Goal: Task Accomplishment & Management: Complete application form

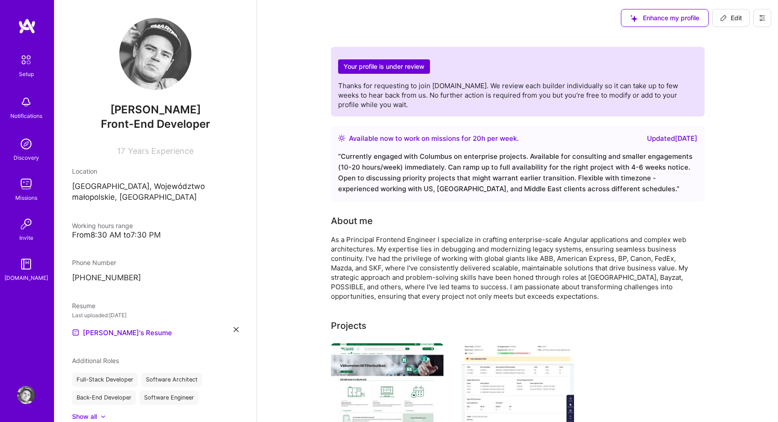
click at [397, 64] on h2 "Your profile is under review" at bounding box center [384, 66] width 92 height 15
click at [384, 59] on h2 "Your profile is under review" at bounding box center [384, 66] width 92 height 15
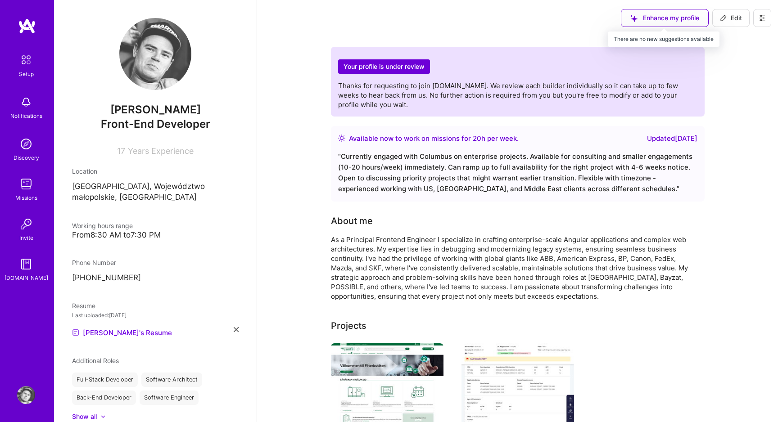
click at [657, 19] on div "Enhance my profile" at bounding box center [665, 18] width 88 height 18
click at [757, 21] on button at bounding box center [762, 18] width 18 height 18
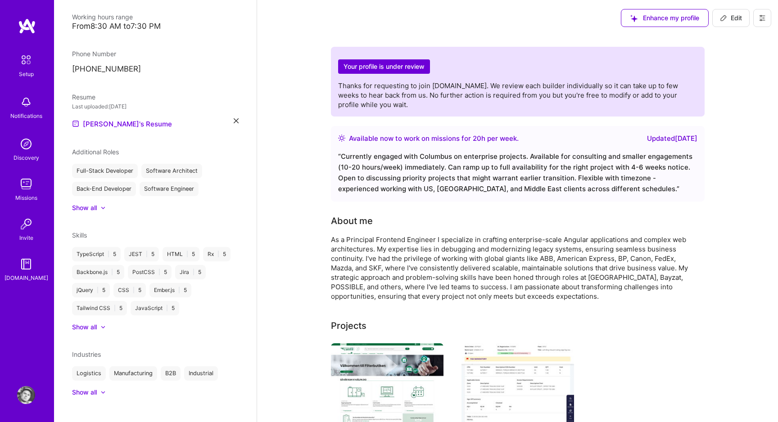
click at [27, 104] on img at bounding box center [26, 102] width 18 height 18
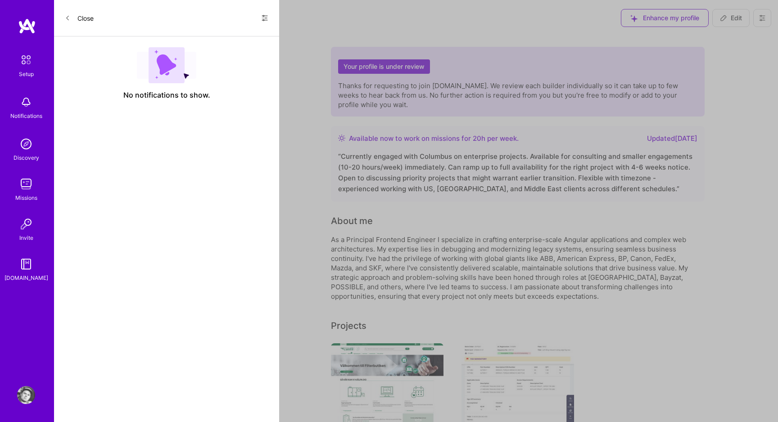
click at [27, 104] on div "Setup Notifications Discovery Missions Invite [DOMAIN_NAME]" at bounding box center [27, 166] width 54 height 232
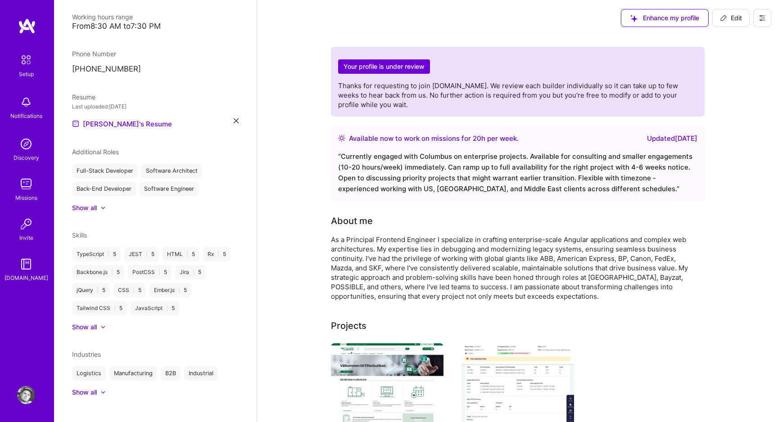
click at [27, 178] on img at bounding box center [26, 184] width 18 height 18
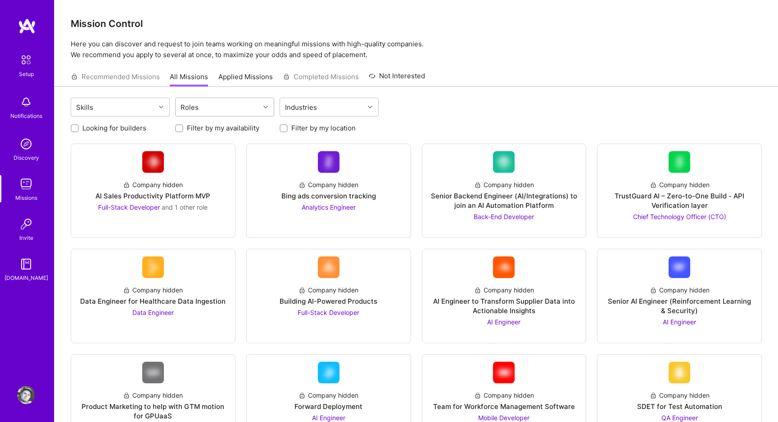
click at [223, 115] on div "Roles" at bounding box center [218, 107] width 84 height 18
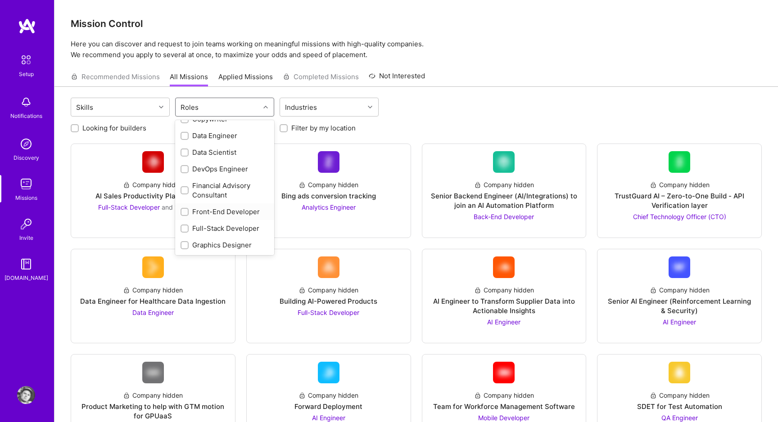
scroll to position [164, 0]
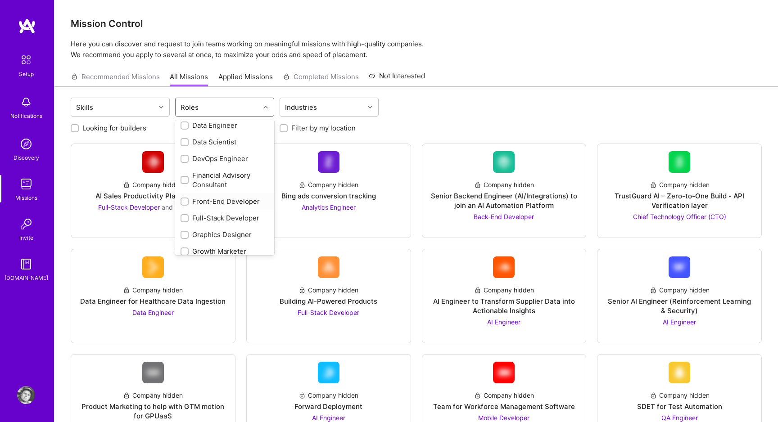
click at [183, 199] on div at bounding box center [185, 202] width 8 height 8
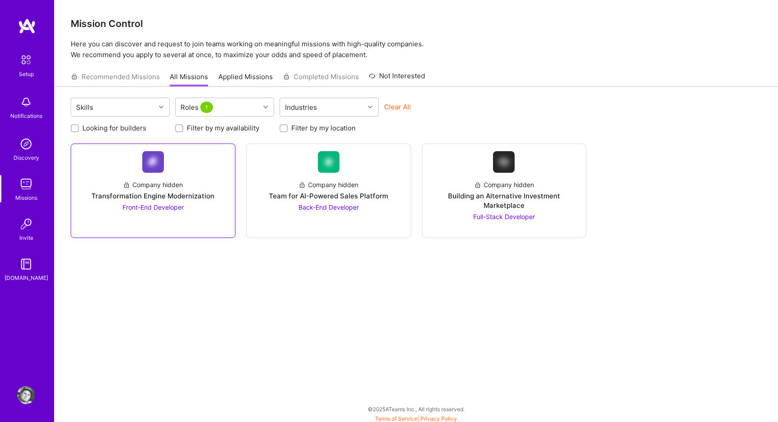
click at [161, 199] on div "Transformation Engine Modernization" at bounding box center [152, 195] width 123 height 9
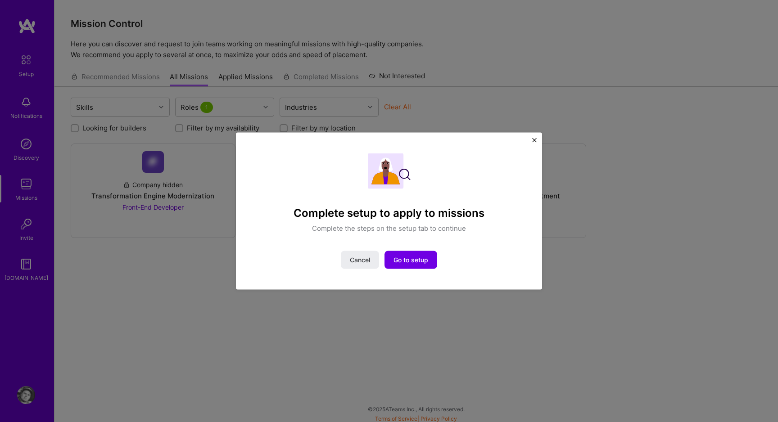
click at [530, 136] on div "Complete setup to apply to missions Complete the steps on the setup tab to cont…" at bounding box center [389, 211] width 306 height 157
click at [532, 138] on img "Close" at bounding box center [534, 140] width 5 height 5
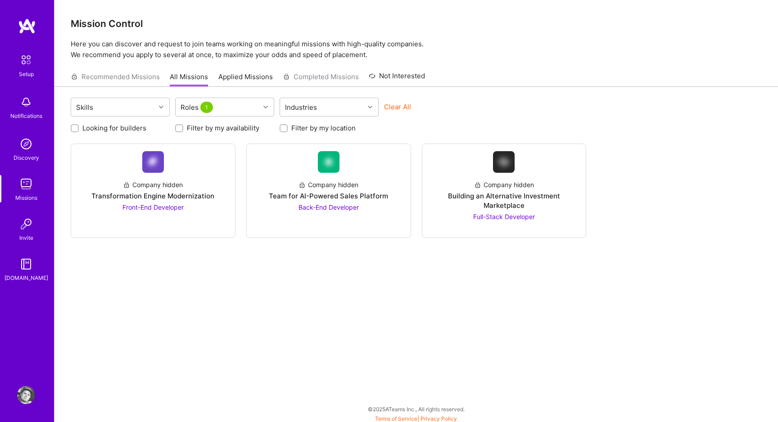
click at [249, 75] on link "Applied Missions" at bounding box center [245, 79] width 54 height 15
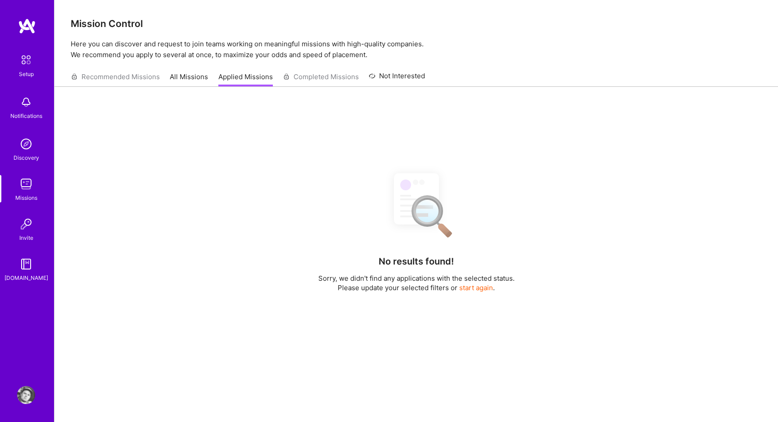
click at [176, 76] on link "All Missions" at bounding box center [189, 79] width 38 height 15
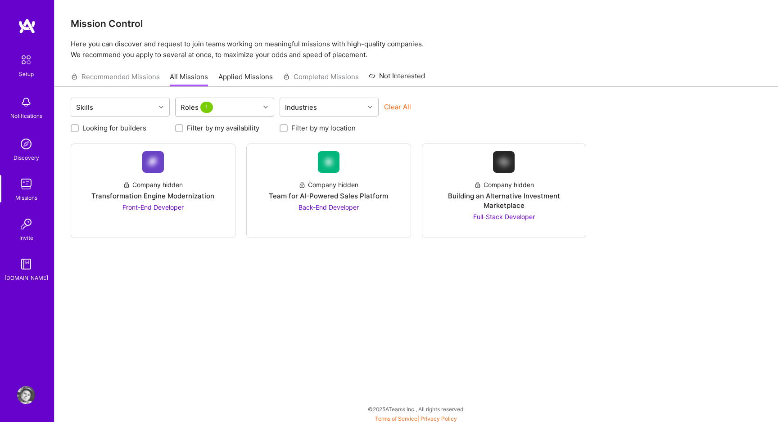
click at [228, 111] on div "Roles 1" at bounding box center [218, 107] width 84 height 18
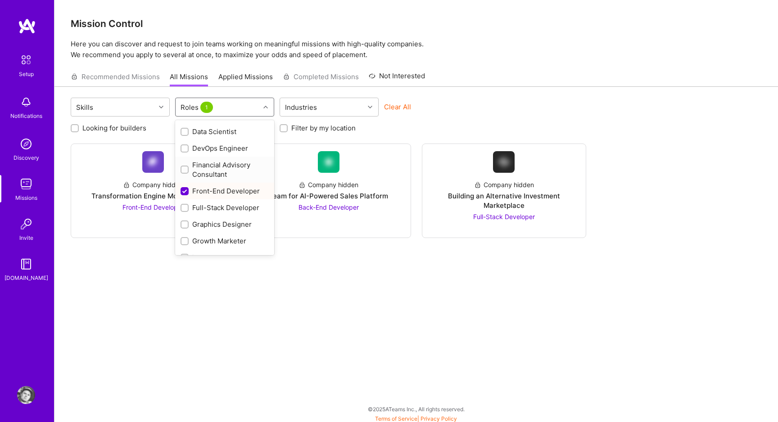
scroll to position [208, 0]
click at [194, 178] on div "Full-Stack Developer" at bounding box center [225, 174] width 88 height 9
checkbox input "true"
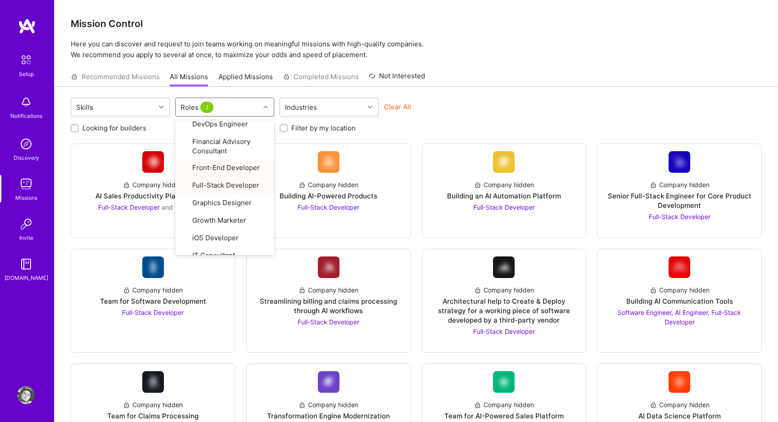
click at [504, 143] on div "Skills option Full-Stack Developer, selected. option Full-Stack Developer focus…" at bounding box center [416, 331] width 724 height 489
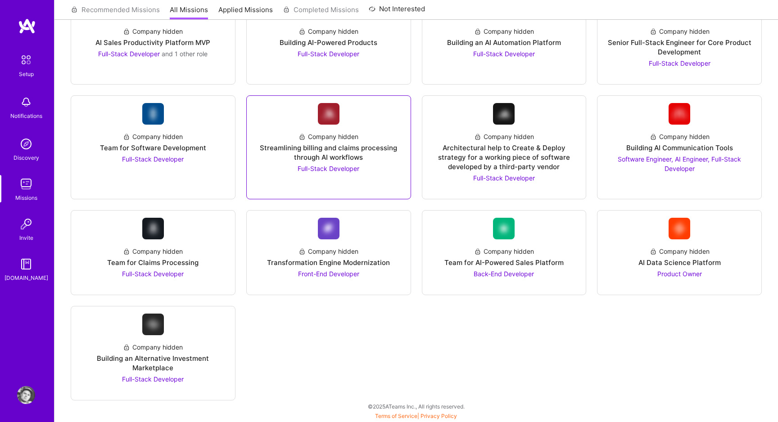
scroll to position [0, 0]
